Goal: Communication & Community: Answer question/provide support

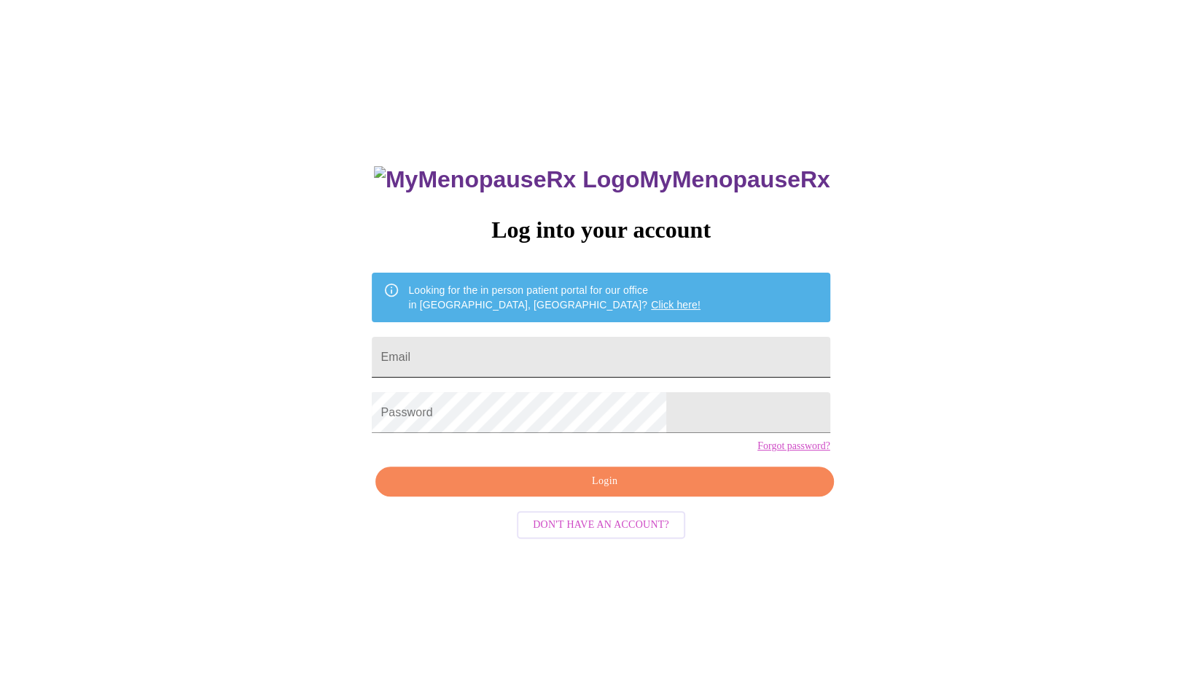
click at [536, 342] on input "Email" at bounding box center [601, 357] width 458 height 41
click at [584, 350] on input "Email" at bounding box center [601, 357] width 458 height 41
click at [593, 349] on input "Email" at bounding box center [601, 357] width 458 height 41
type input "[PERSON_NAME][EMAIL_ADDRESS][DOMAIN_NAME]"
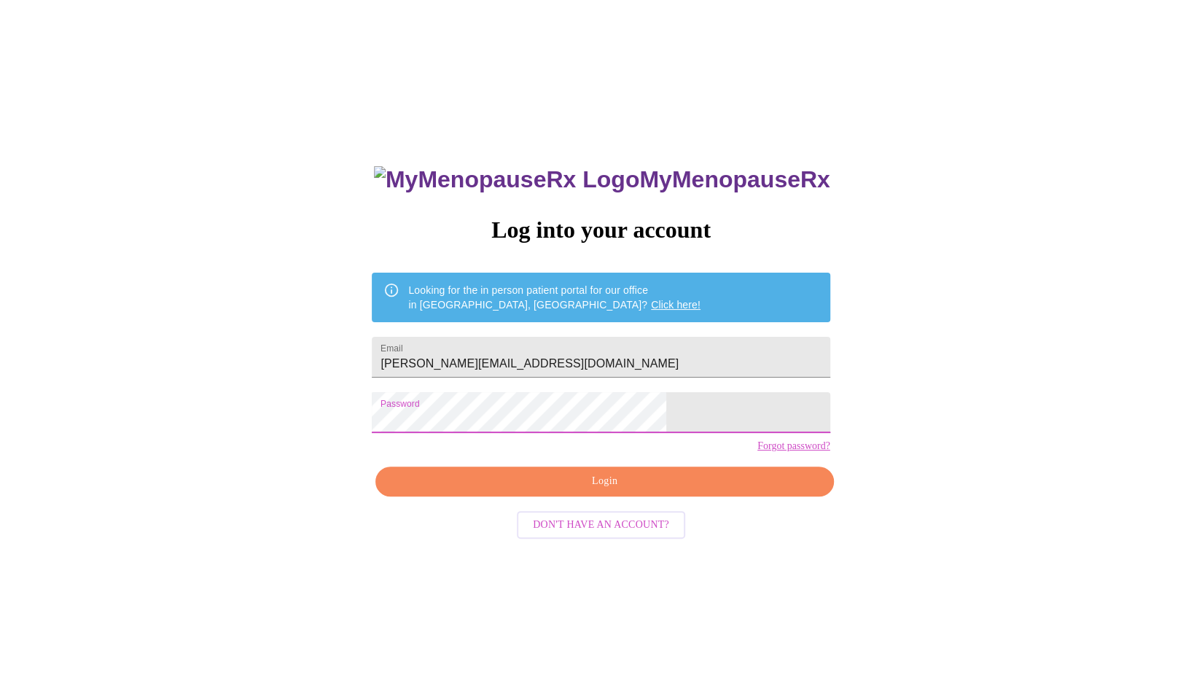
click at [551, 490] on span "Login" at bounding box center [604, 481] width 424 height 18
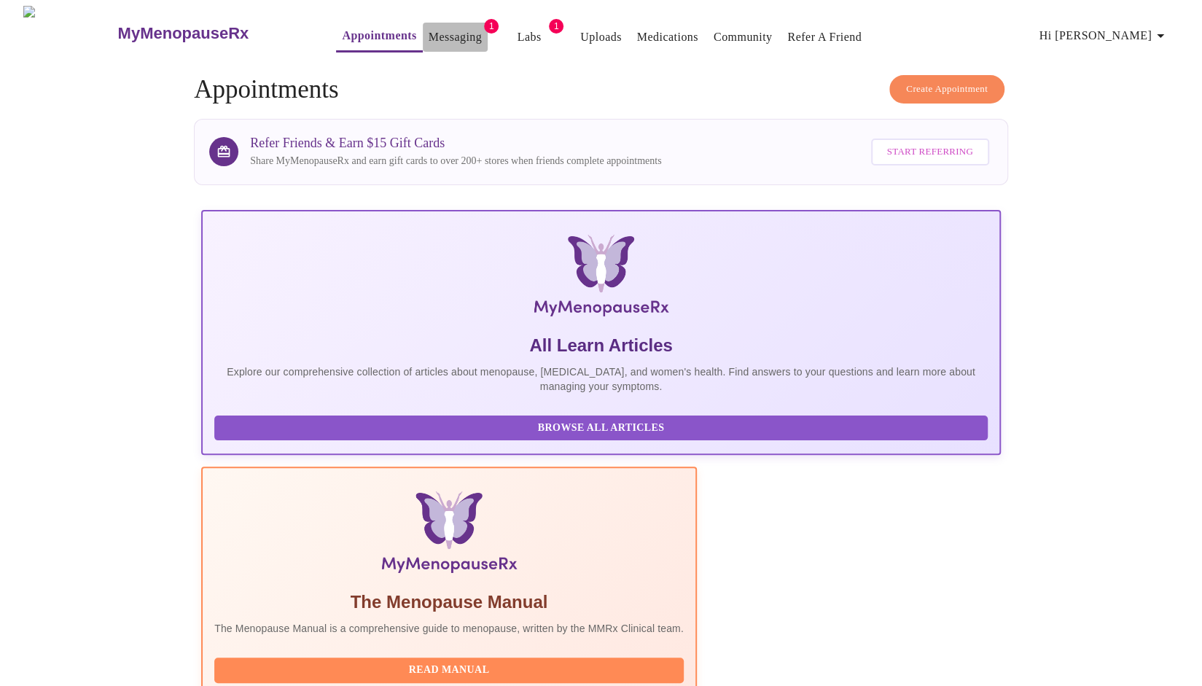
click at [442, 31] on link "Messaging" at bounding box center [454, 37] width 53 height 20
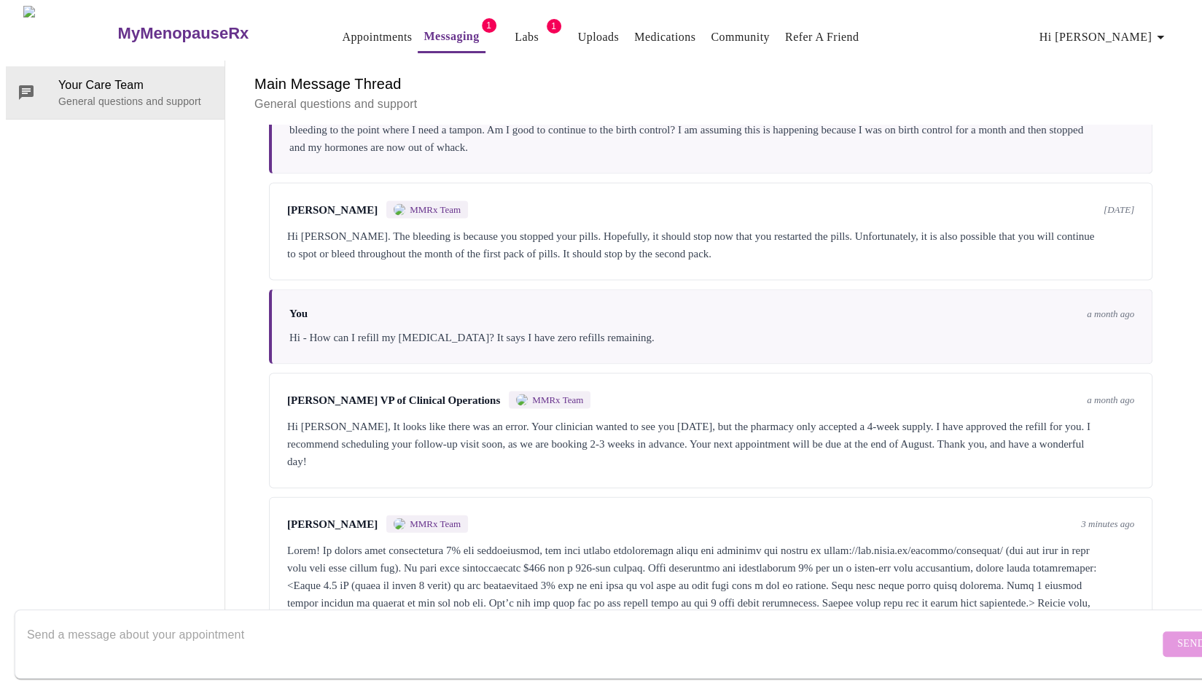
scroll to position [2077, 0]
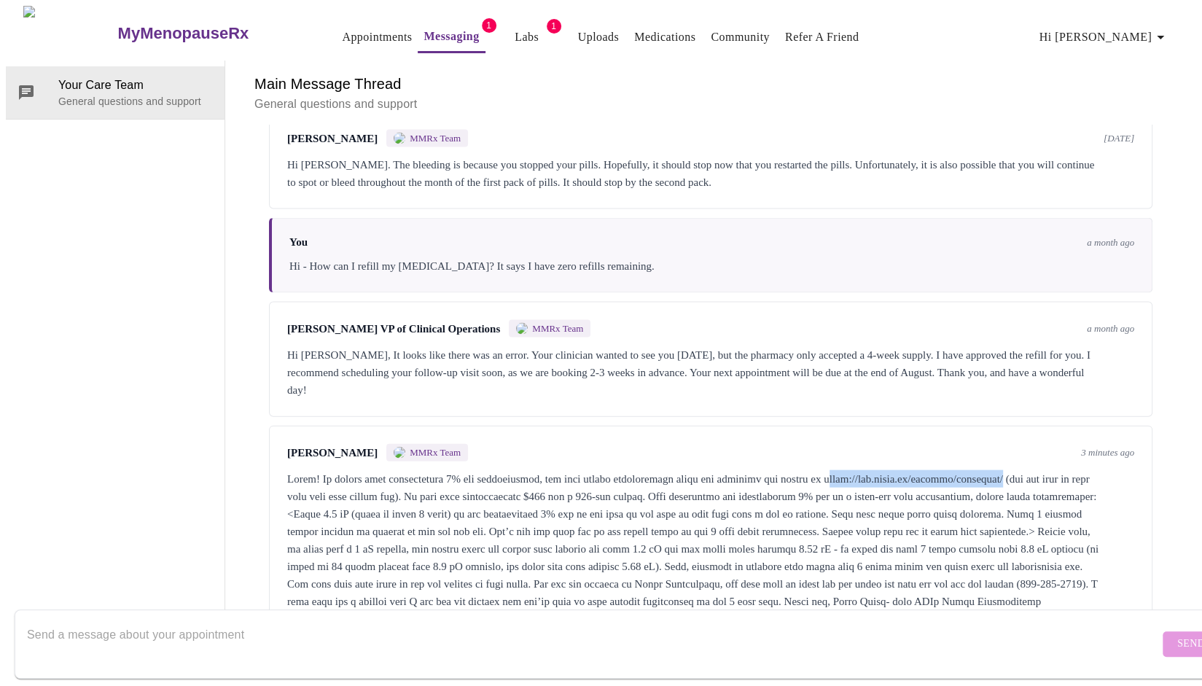
drag, startPoint x: 844, startPoint y: 401, endPoint x: 1043, endPoint y: 401, distance: 199.7
click at [1043, 470] on div at bounding box center [710, 540] width 847 height 140
copy div "[URL][DOMAIN_NAME]"
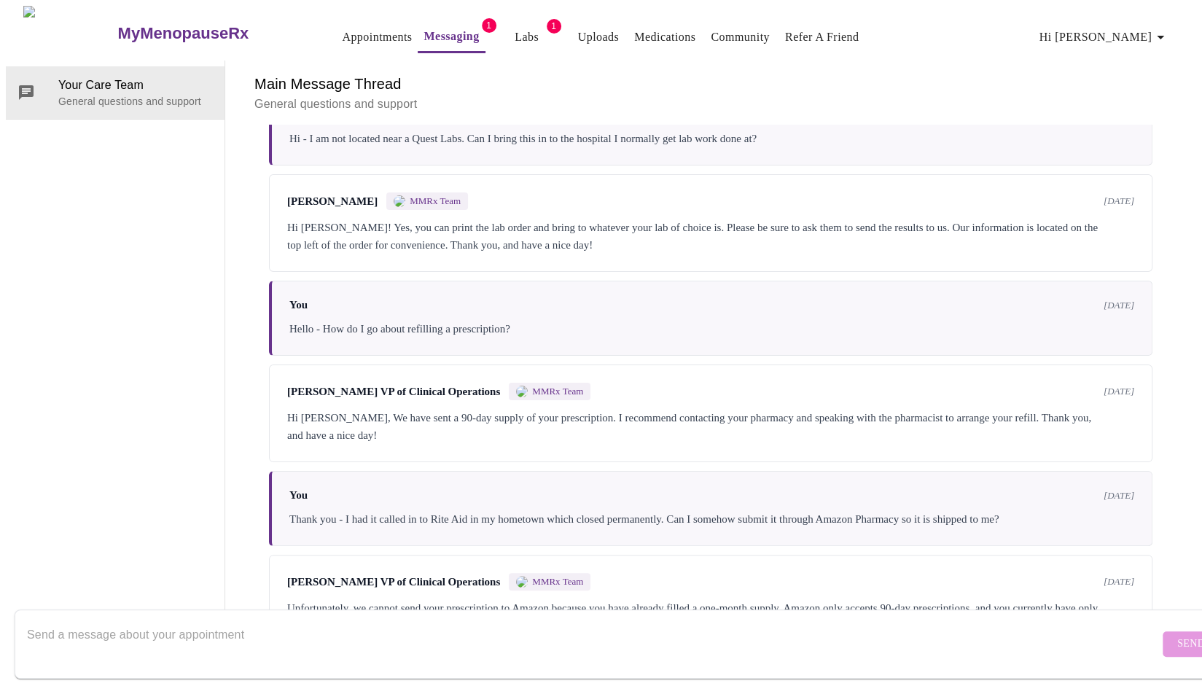
scroll to position [0, 0]
